Goal: Check status: Check status

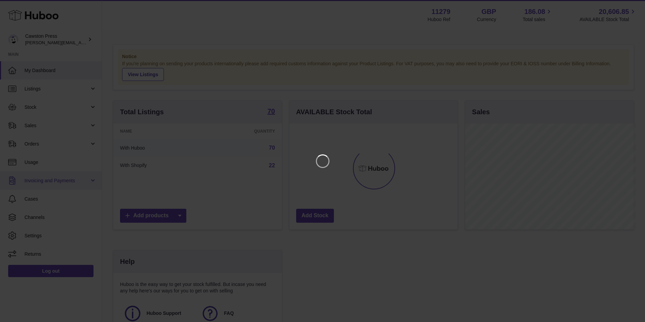
scroll to position [106, 171]
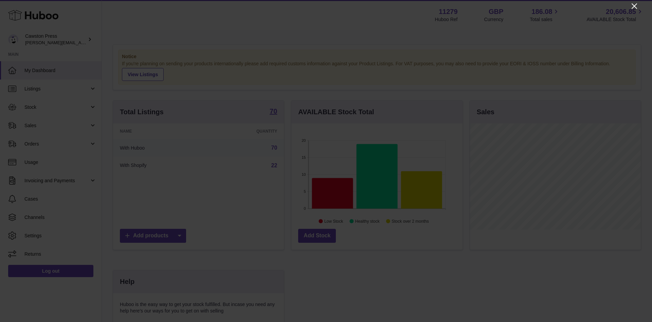
click at [636, 7] on icon "Close" at bounding box center [634, 5] width 5 height 5
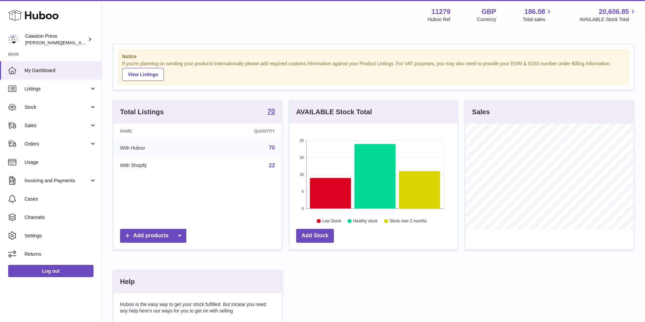
scroll to position [339707, 339645]
click at [60, 143] on span "Orders" at bounding box center [56, 144] width 65 height 6
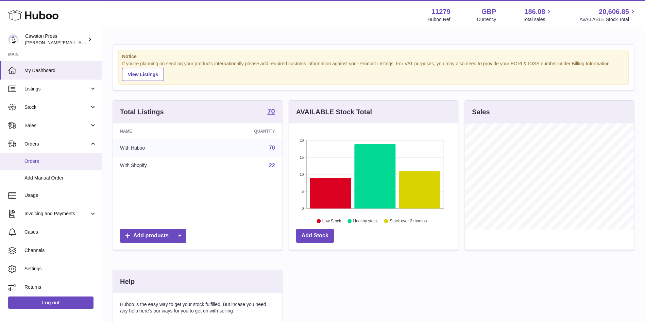
click at [38, 164] on span "Orders" at bounding box center [60, 161] width 72 height 6
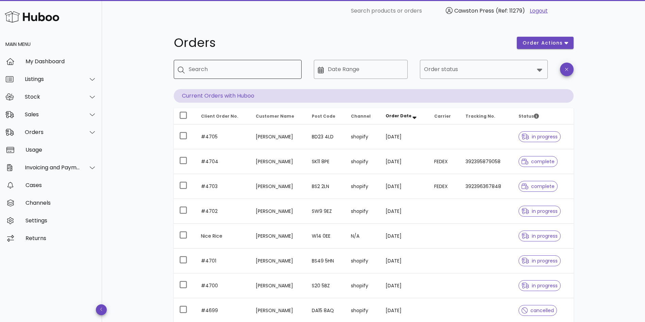
click at [243, 71] on input "Search" at bounding box center [242, 69] width 107 height 11
type input "********"
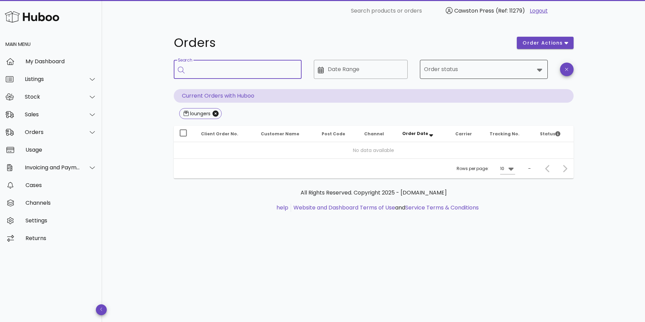
click at [445, 65] on input "Order status" at bounding box center [479, 69] width 110 height 11
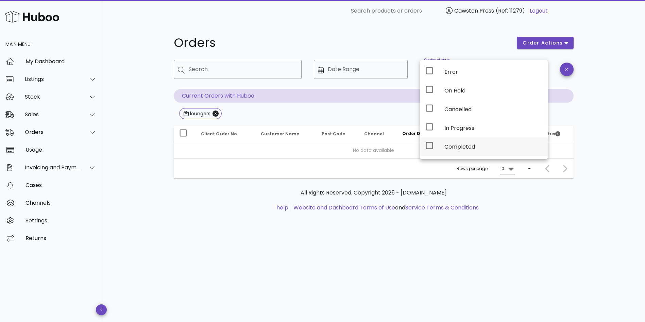
click at [455, 144] on div "Completed" at bounding box center [493, 146] width 98 height 6
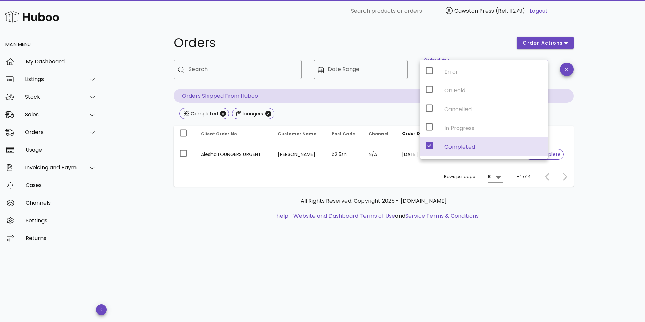
click at [434, 256] on div "Orders order actions ​ Search ​ Date Range ​ Order status Completed Orders Ship…" at bounding box center [373, 172] width 543 height 300
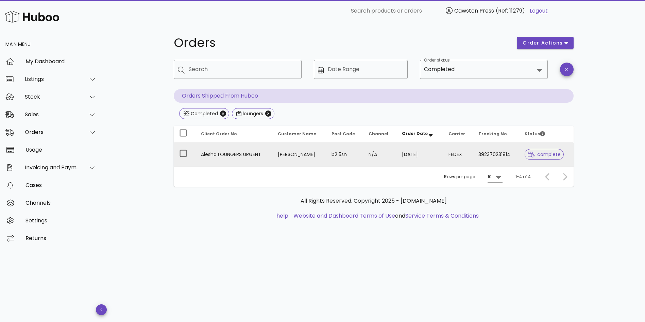
click at [503, 156] on td "392370231914" at bounding box center [496, 154] width 47 height 24
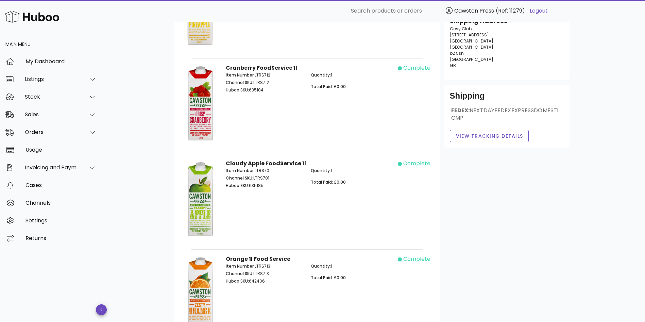
scroll to position [112, 0]
click at [505, 142] on div "Shipping FEDEX: NEXTDAYFEDEXEXPRESSDOMESTICMP View Tracking details" at bounding box center [506, 116] width 125 height 63
click at [514, 136] on span "View Tracking details" at bounding box center [489, 135] width 68 height 7
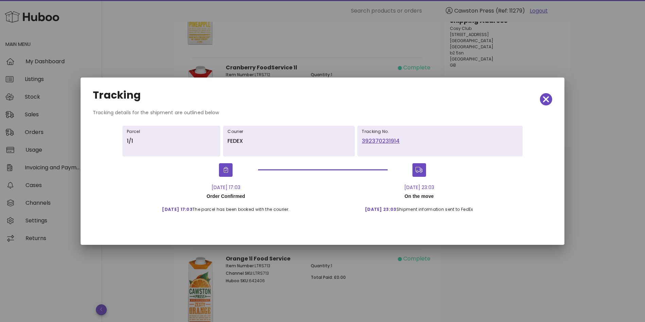
click at [384, 139] on link "392370231914" at bounding box center [440, 141] width 156 height 8
drag, startPoint x: 424, startPoint y: 197, endPoint x: 459, endPoint y: 195, distance: 35.1
click at [459, 195] on div "On the move" at bounding box center [419, 196] width 119 height 10
click at [547, 100] on icon "button" at bounding box center [546, 99] width 6 height 6
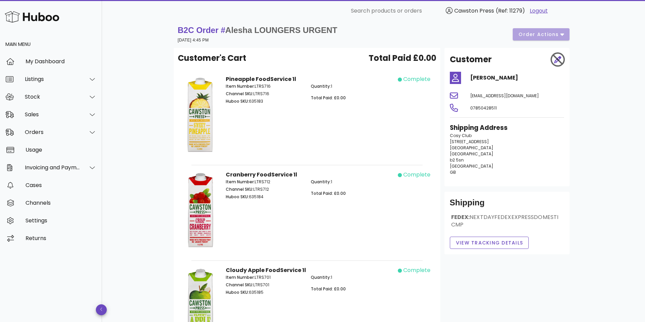
scroll to position [2, 0]
